Goal: Navigation & Orientation: Find specific page/section

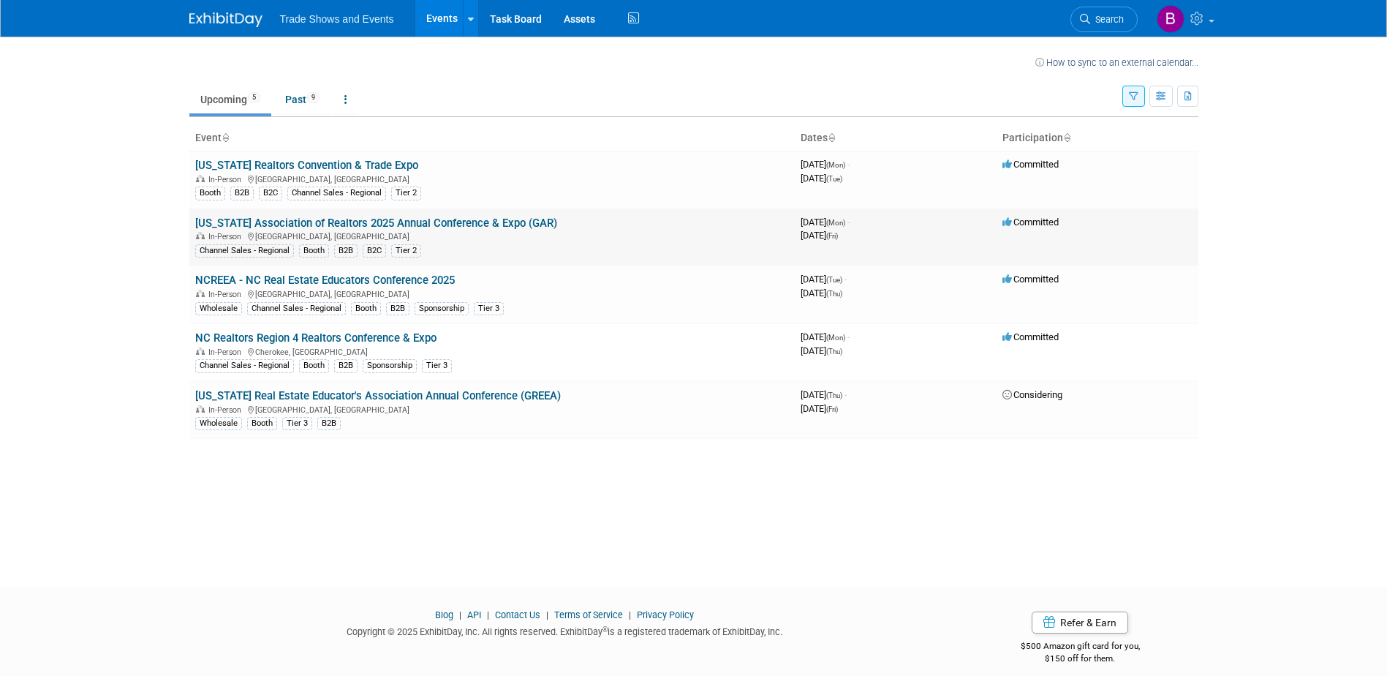
click at [258, 223] on link "[US_STATE] Association of Realtors 2025 Annual Conference & Expo (GAR)" at bounding box center [376, 222] width 362 height 13
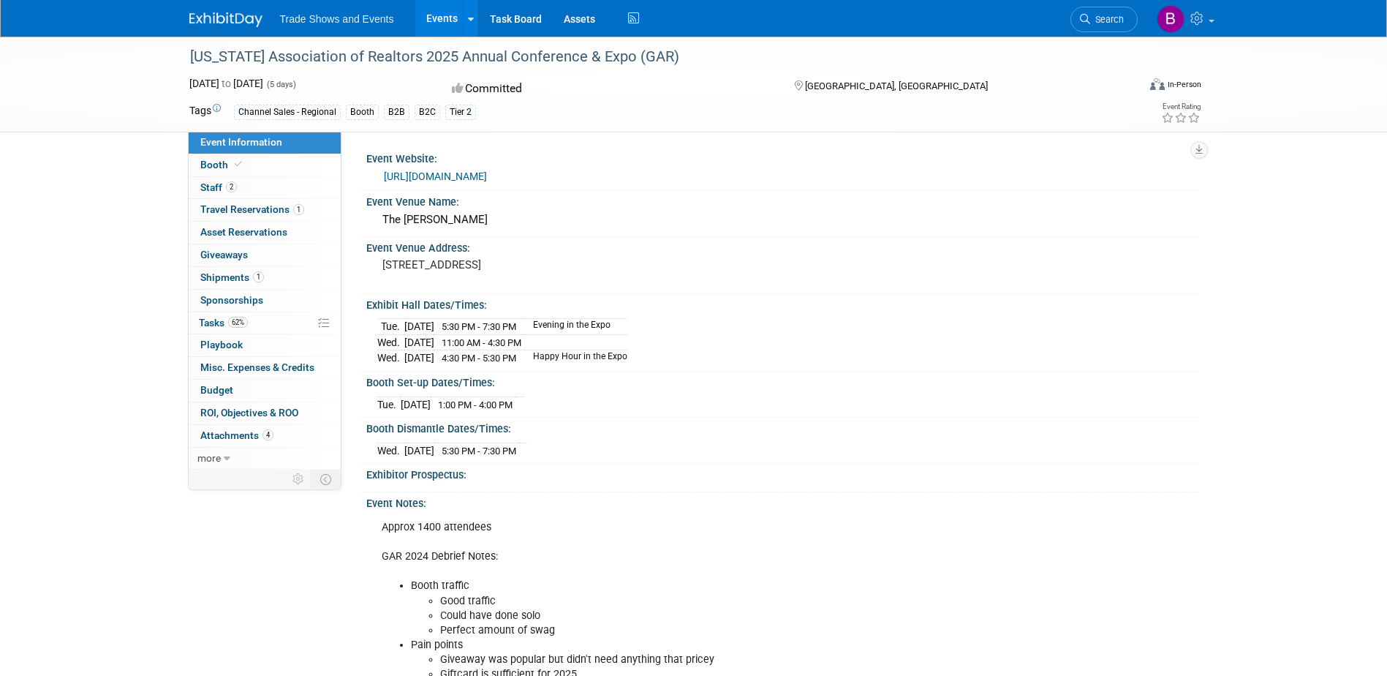
drag, startPoint x: 1246, startPoint y: 297, endPoint x: 1245, endPoint y: 281, distance: 16.1
click at [1246, 297] on div "[US_STATE] Association of Realtors 2025 Annual Conference & Expo (GAR) [DATE] t…" at bounding box center [693, 439] width 1387 height 805
